Goal: Task Accomplishment & Management: Use online tool/utility

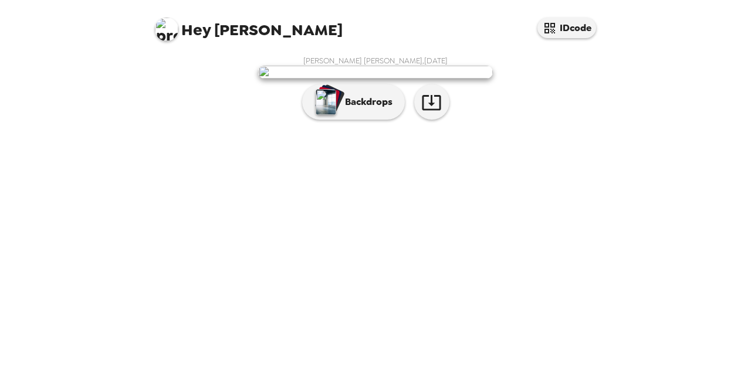
scroll to position [53, 0]
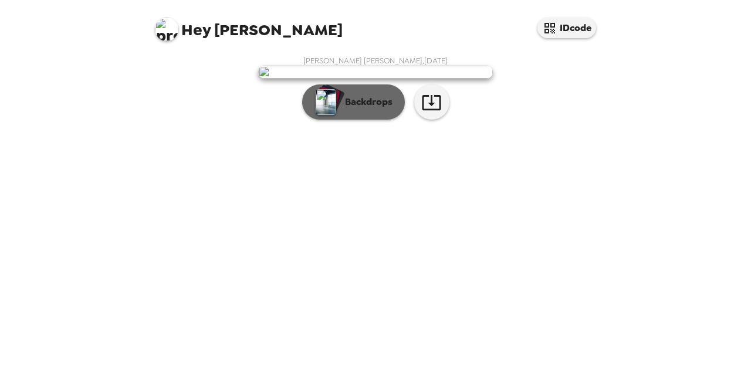
click at [377, 109] on p "Backdrops" at bounding box center [365, 102] width 53 height 14
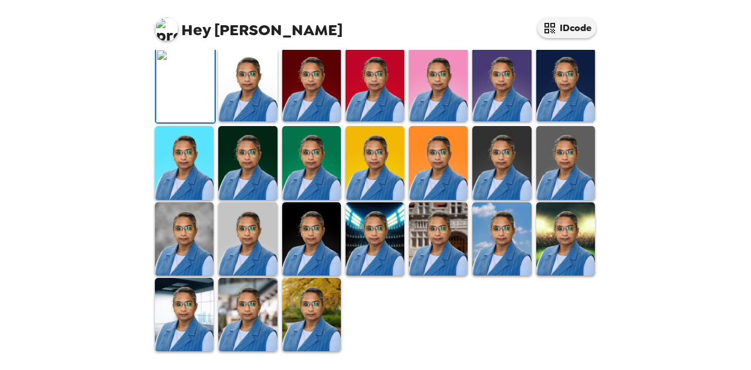
scroll to position [341, 0]
click at [165, 308] on img at bounding box center [184, 314] width 59 height 73
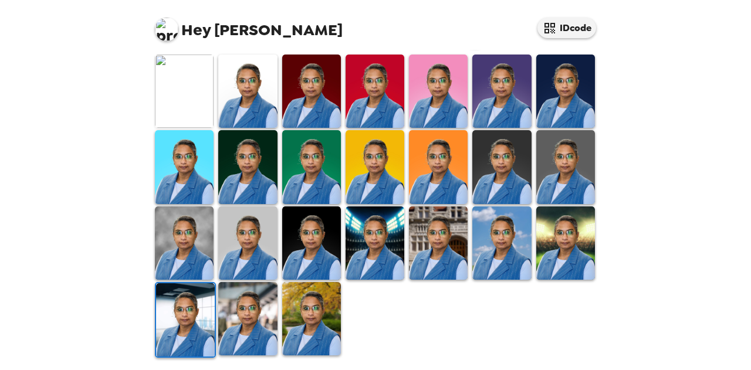
click at [165, 308] on img at bounding box center [185, 319] width 59 height 73
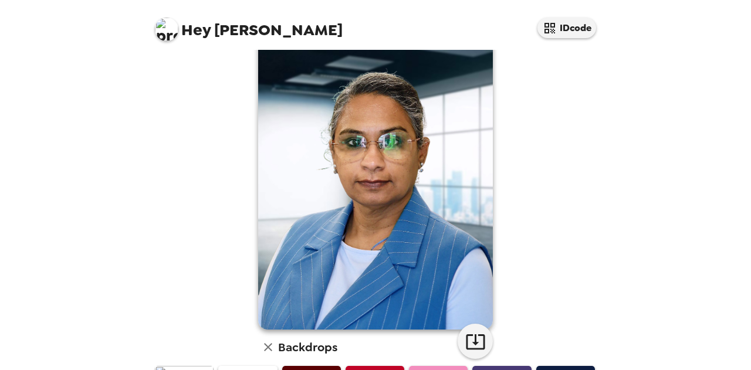
scroll to position [0, 0]
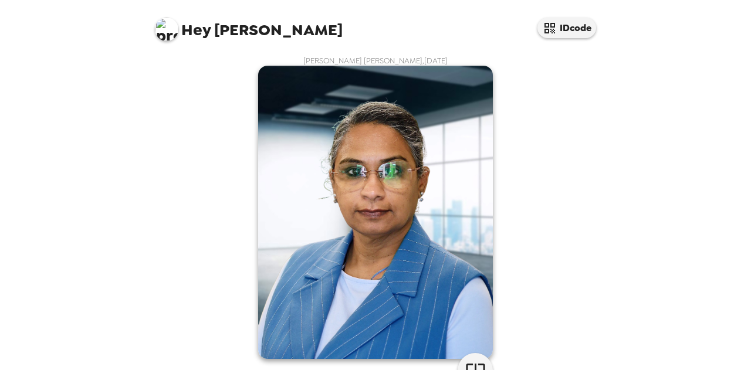
click at [384, 171] on img at bounding box center [375, 212] width 235 height 293
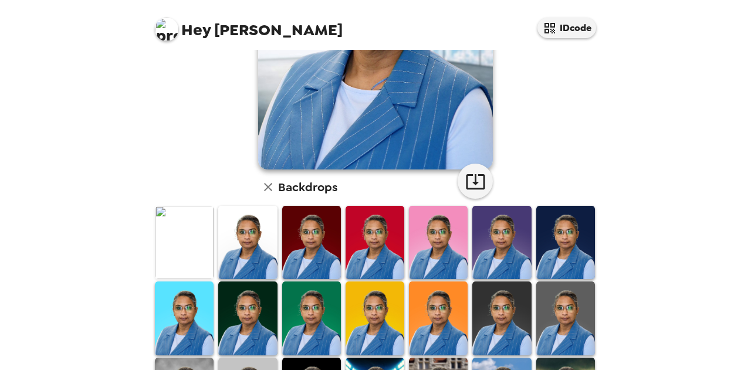
scroll to position [190, 0]
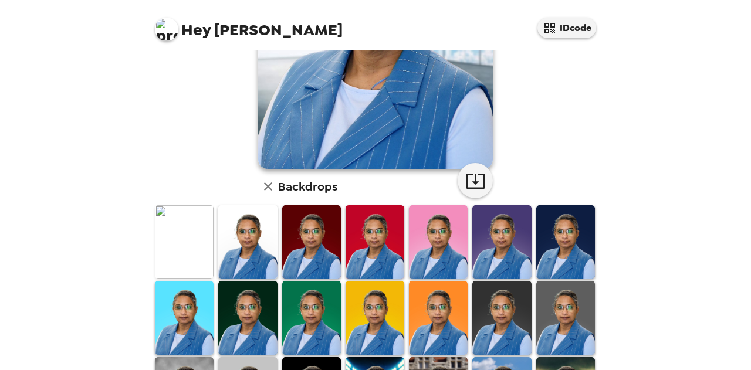
click at [579, 238] on img at bounding box center [565, 241] width 59 height 73
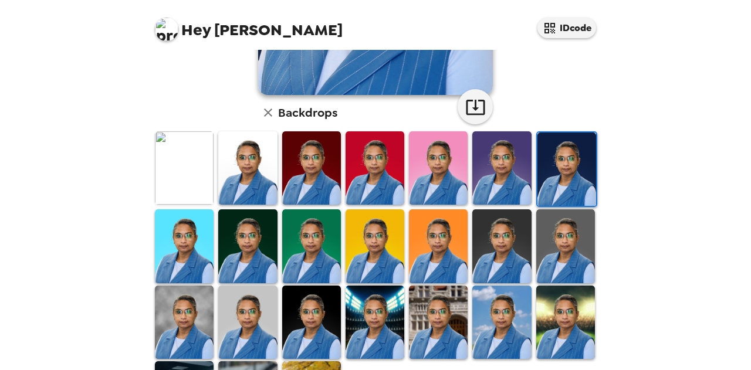
scroll to position [341, 0]
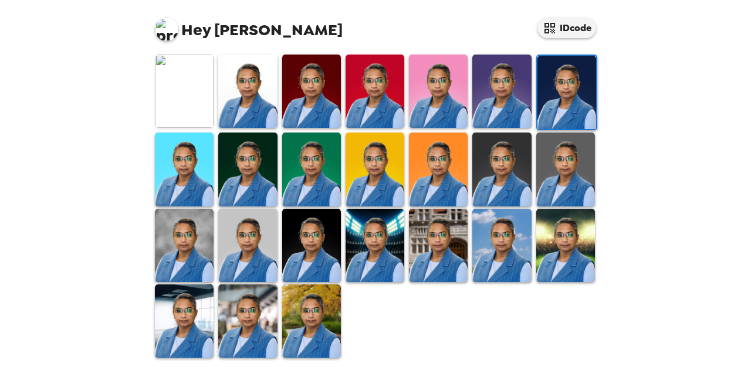
click at [270, 309] on img at bounding box center [247, 320] width 59 height 73
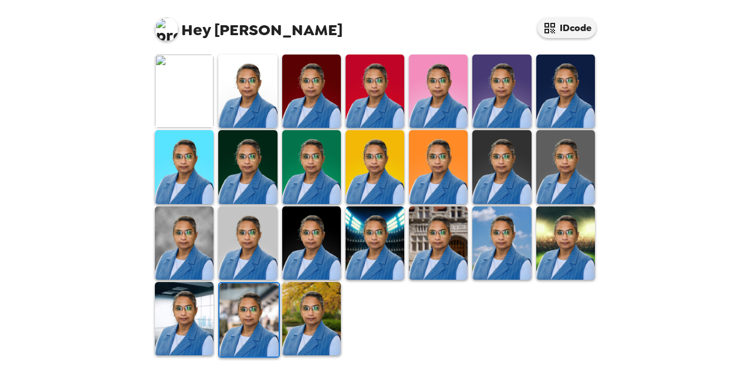
click at [314, 319] on img at bounding box center [311, 318] width 59 height 73
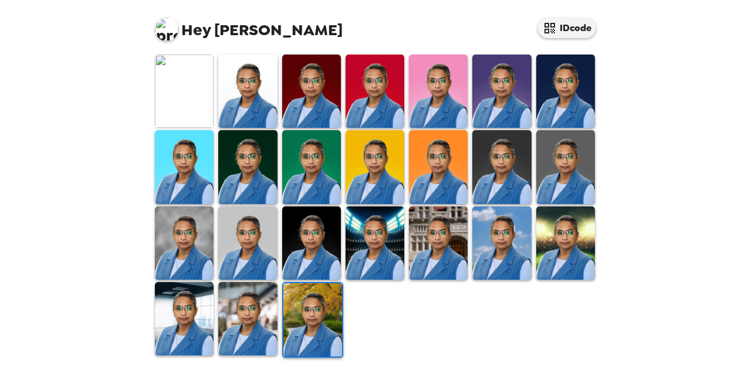
click at [164, 314] on img at bounding box center [184, 318] width 59 height 73
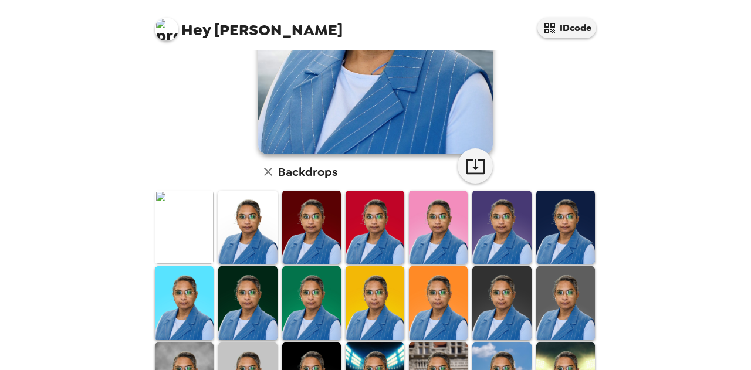
scroll to position [205, 0]
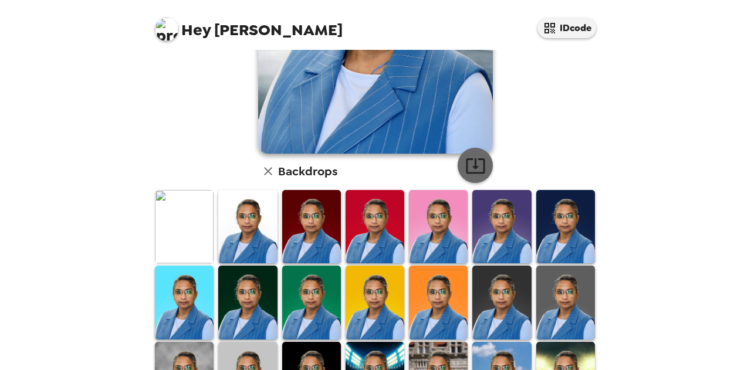
click at [466, 167] on icon "button" at bounding box center [475, 165] width 21 height 21
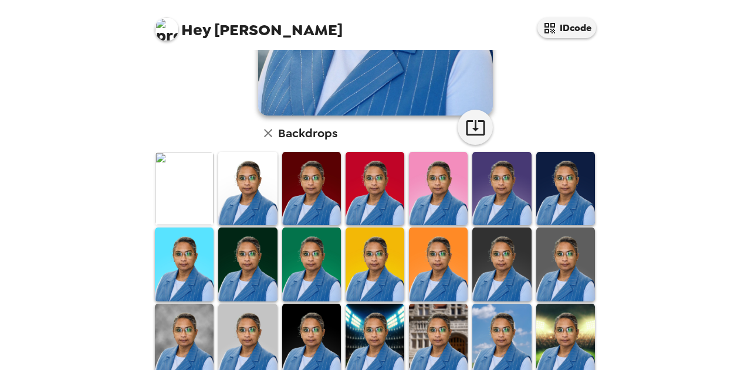
scroll to position [341, 0]
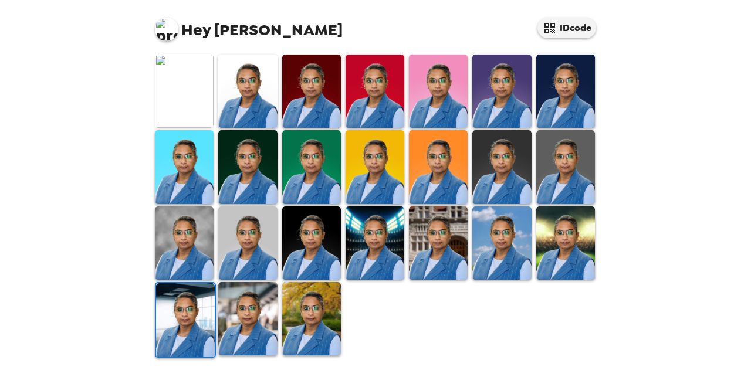
click at [315, 234] on img at bounding box center [311, 242] width 59 height 73
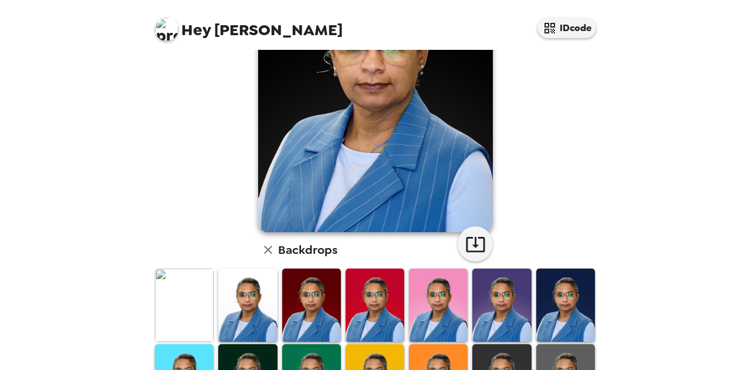
scroll to position [125, 0]
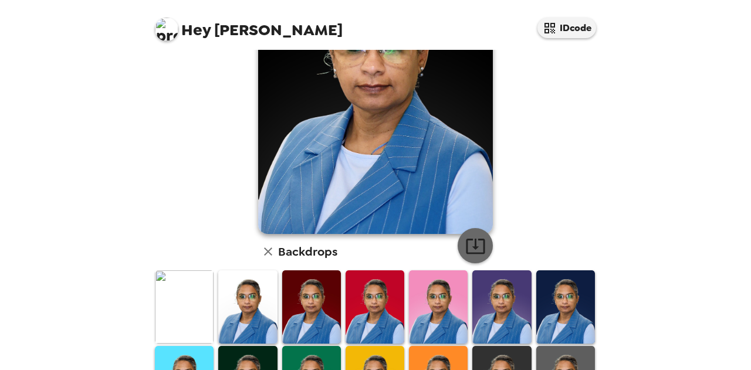
click at [467, 245] on icon "button" at bounding box center [475, 246] width 21 height 21
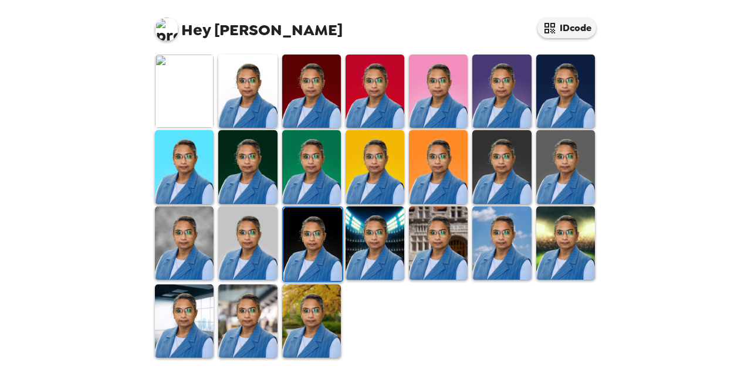
click at [169, 227] on img at bounding box center [184, 242] width 59 height 73
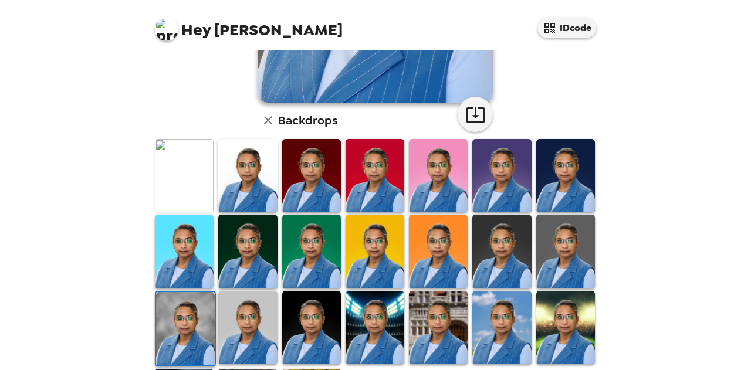
scroll to position [291, 0]
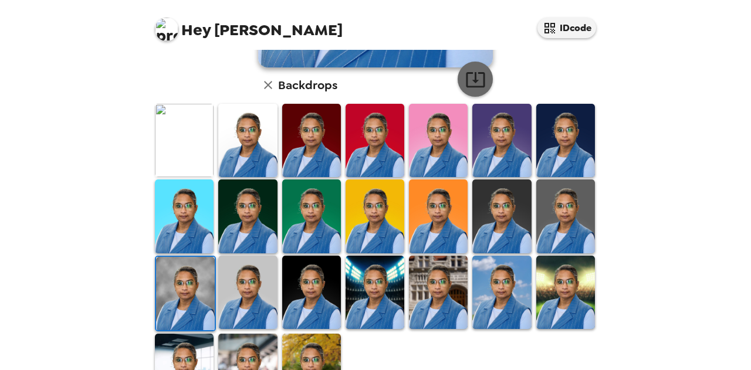
click at [469, 79] on icon "button" at bounding box center [475, 79] width 21 height 21
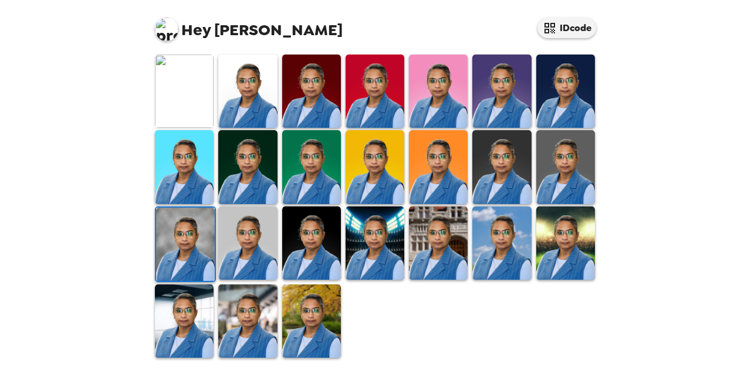
click at [263, 307] on img at bounding box center [247, 320] width 59 height 73
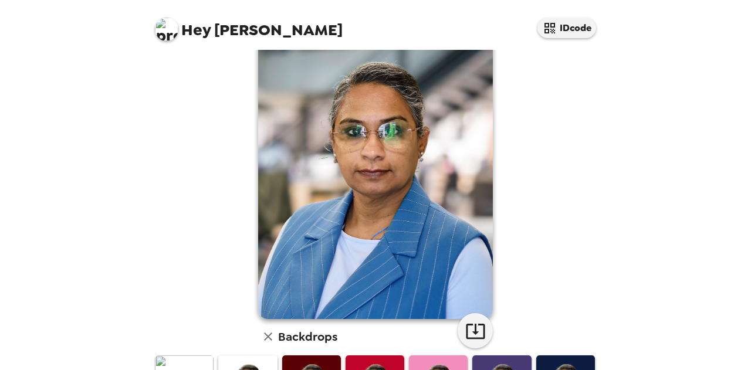
scroll to position [0, 0]
